Goal: Task Accomplishment & Management: Manage account settings

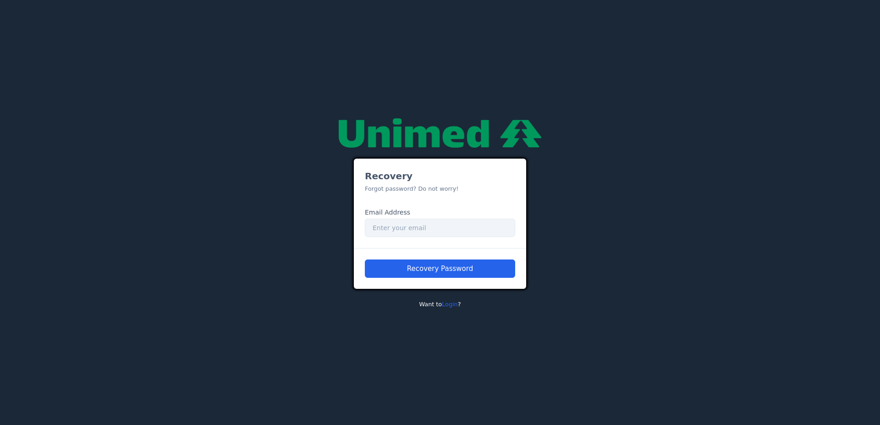
click at [401, 227] on input "Email" at bounding box center [440, 228] width 150 height 18
click at [458, 229] on input "Email" at bounding box center [440, 228] width 150 height 18
click at [411, 228] on input "[DOMAIN_NAME]" at bounding box center [440, 228] width 150 height 18
click at [427, 227] on input "[DOMAIN_NAME]" at bounding box center [440, 228] width 150 height 18
type input "[PERSON_NAME][EMAIL_ADDRESS][PERSON_NAME][DOMAIN_NAME]"
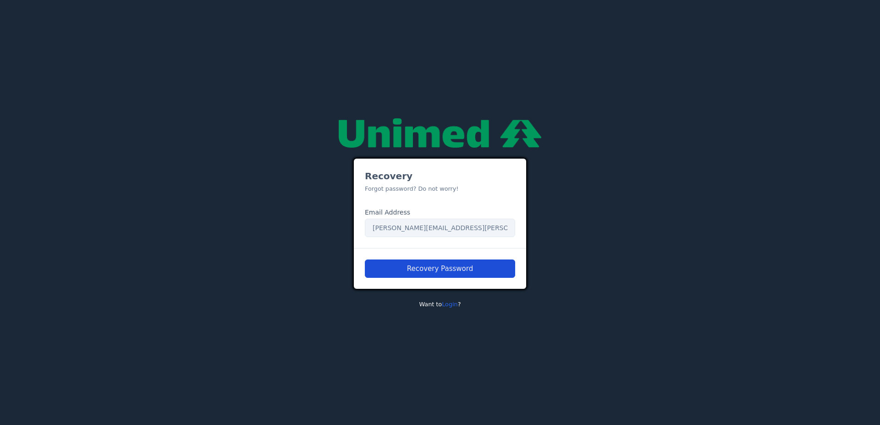
click at [447, 267] on button "Recovery Password" at bounding box center [440, 269] width 150 height 18
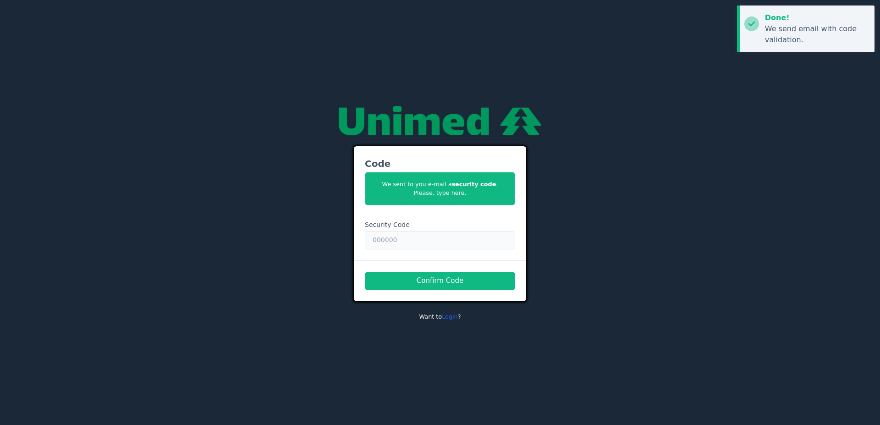
click at [420, 240] on input "text" at bounding box center [440, 240] width 150 height 18
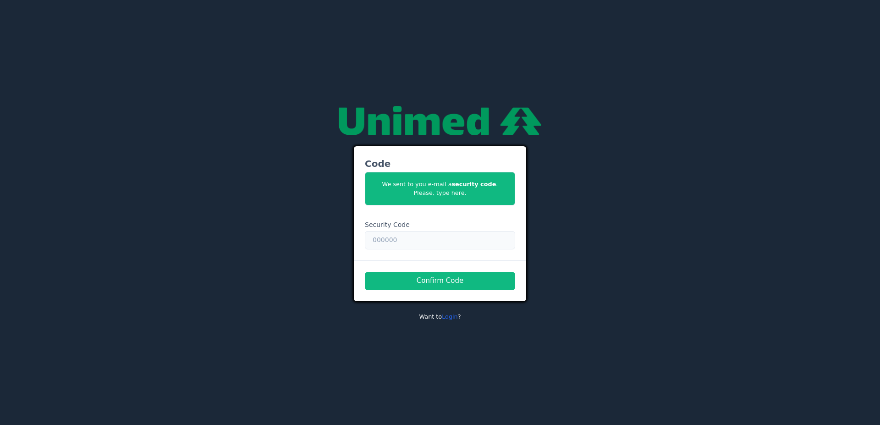
paste input "833539"
type input "833539"
click at [421, 281] on button "Confirm Code" at bounding box center [440, 281] width 150 height 18
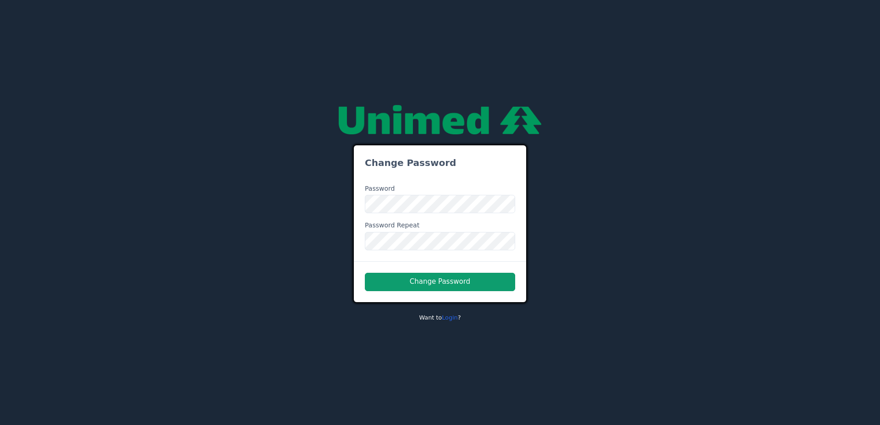
click at [434, 279] on button "Change Password" at bounding box center [440, 282] width 150 height 18
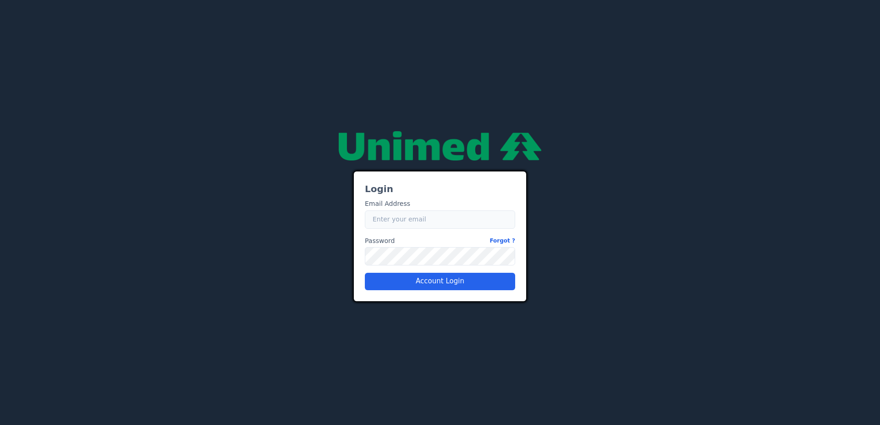
click at [400, 220] on input "Email" at bounding box center [440, 219] width 150 height 18
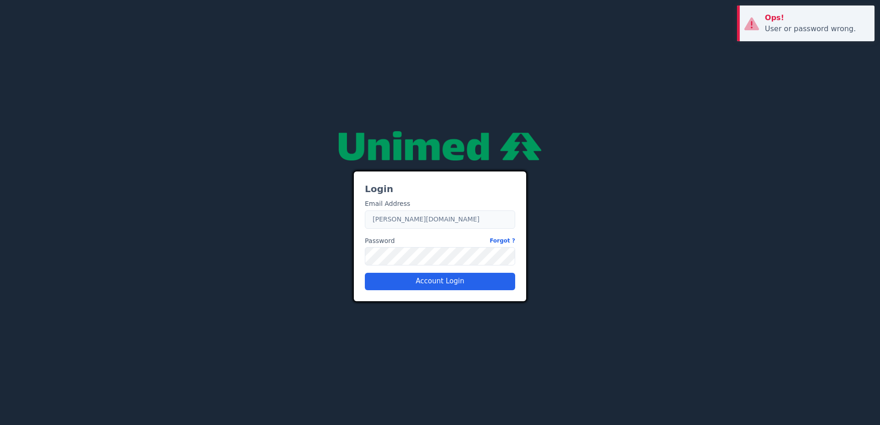
click at [437, 218] on input "danilo.nascimento2unimedbh.com.br" at bounding box center [440, 219] width 150 height 18
click at [432, 217] on input "danilo.nascimento2unimedbh.com.br" at bounding box center [440, 219] width 150 height 18
type input "danilo.nascimento@unimedbh.com.br"
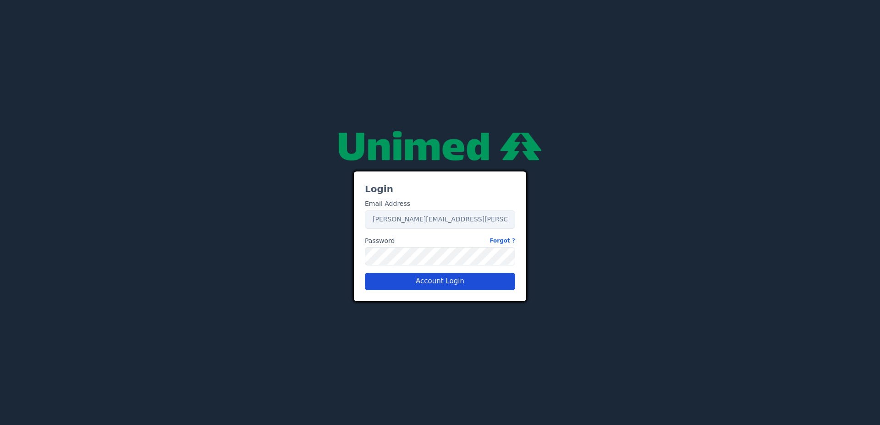
click at [430, 275] on button "Account Login" at bounding box center [440, 281] width 150 height 17
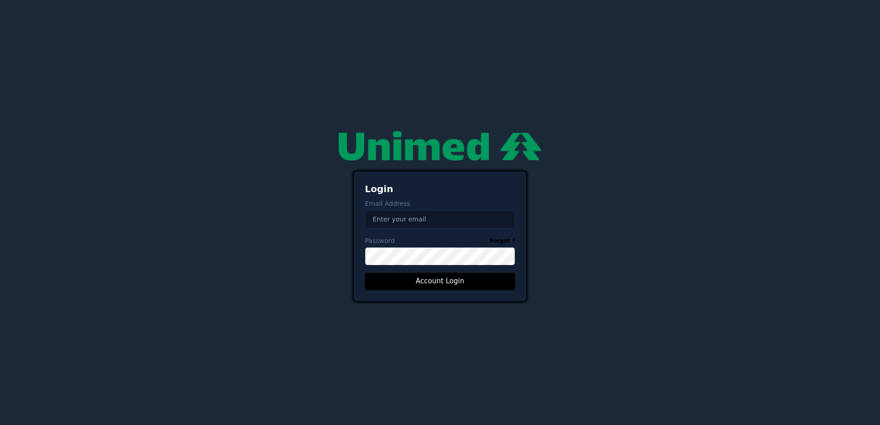
click at [437, 218] on input "Email" at bounding box center [440, 219] width 150 height 18
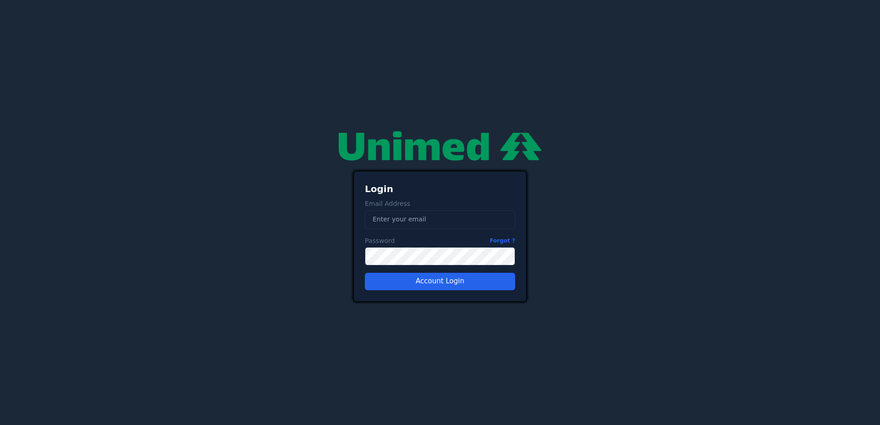
click at [602, 51] on div "27adad1f-9f52-479a-a4bd-d141c3d68488 Login Email Address Email Password Forgot …" at bounding box center [440, 212] width 880 height 425
type input "[PERSON_NAME][EMAIL_ADDRESS][PERSON_NAME][DOMAIN_NAME]"
click at [490, 236] on link "Forgot ?" at bounding box center [503, 241] width 26 height 10
click at [398, 218] on input "Email" at bounding box center [440, 219] width 150 height 18
type input "[PERSON_NAME][EMAIL_ADDRESS][PERSON_NAME][DOMAIN_NAME]"
